Goal: Navigation & Orientation: Go to known website

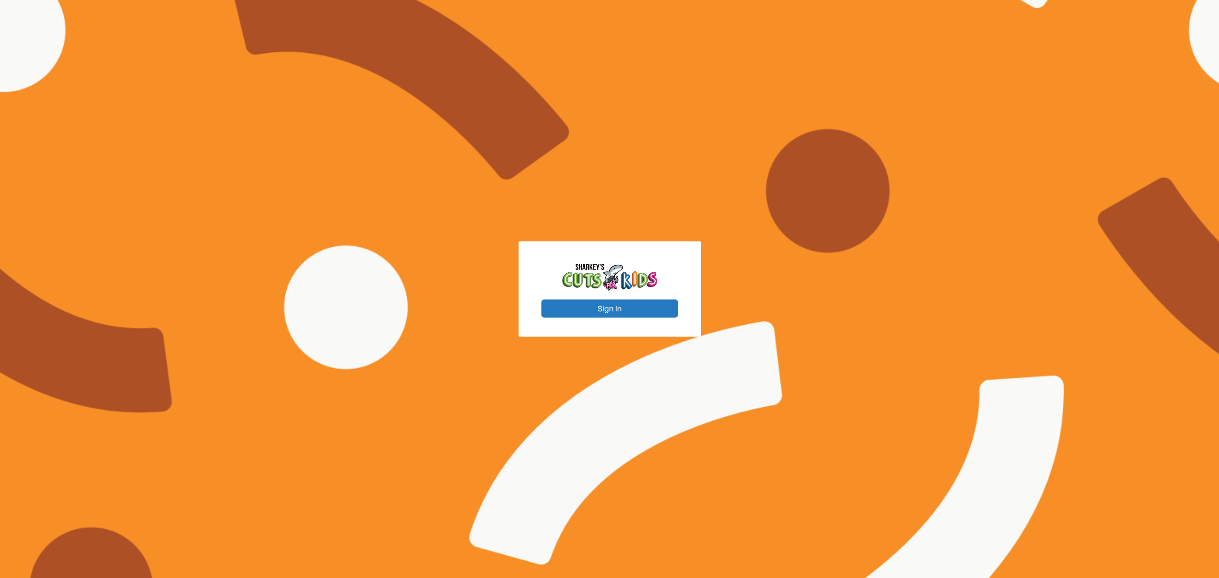
click at [607, 309] on button "Sign In" at bounding box center [610, 309] width 137 height 18
